Goal: Task Accomplishment & Management: Manage account settings

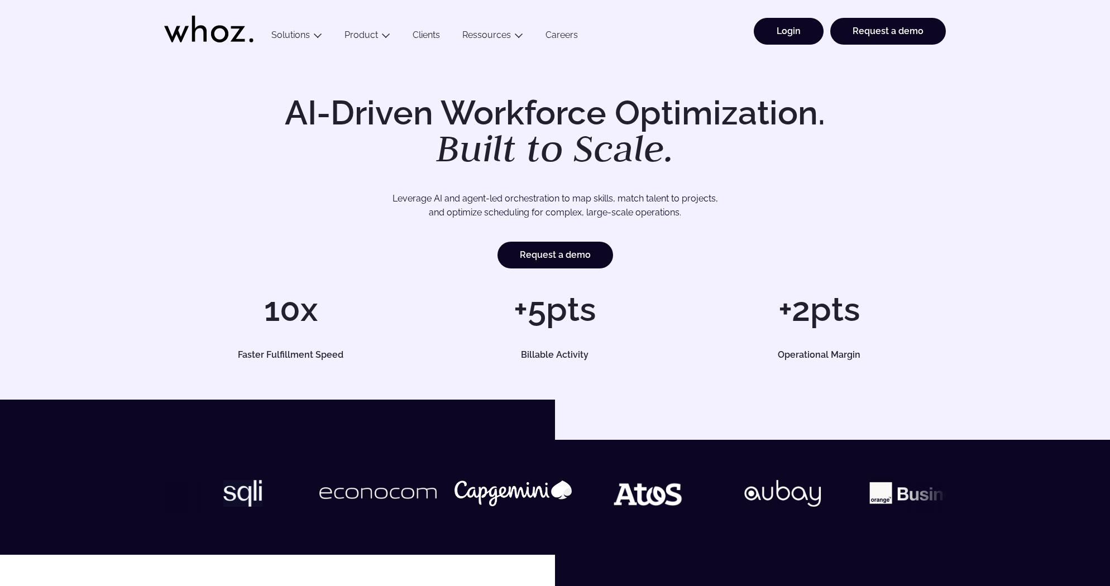
click at [804, 38] on link "Login" at bounding box center [789, 31] width 70 height 27
click at [768, 20] on link "Login" at bounding box center [789, 31] width 70 height 27
click at [760, 33] on link "Login" at bounding box center [789, 31] width 70 height 27
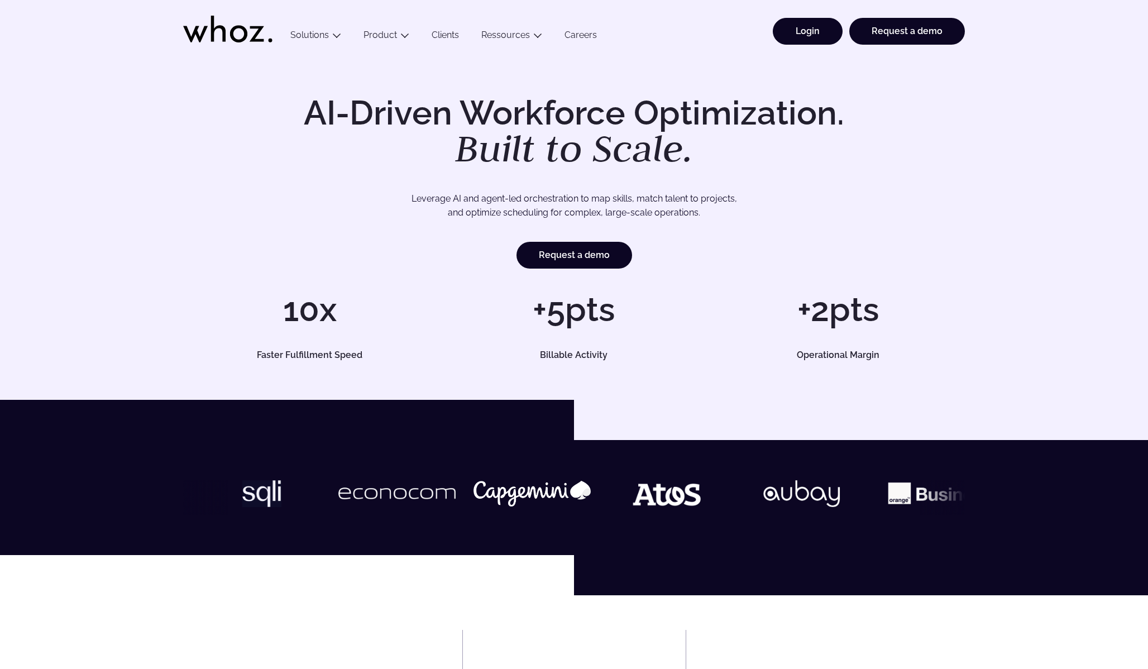
click at [835, 31] on link "Login" at bounding box center [808, 31] width 70 height 27
